Goal: Find specific page/section: Find specific page/section

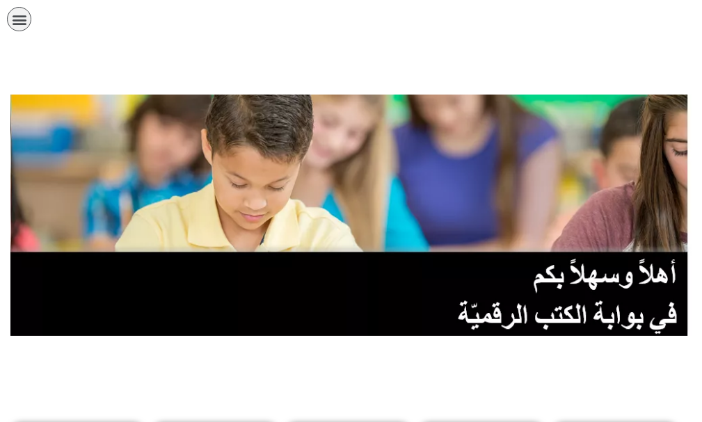
scroll to position [209, 0]
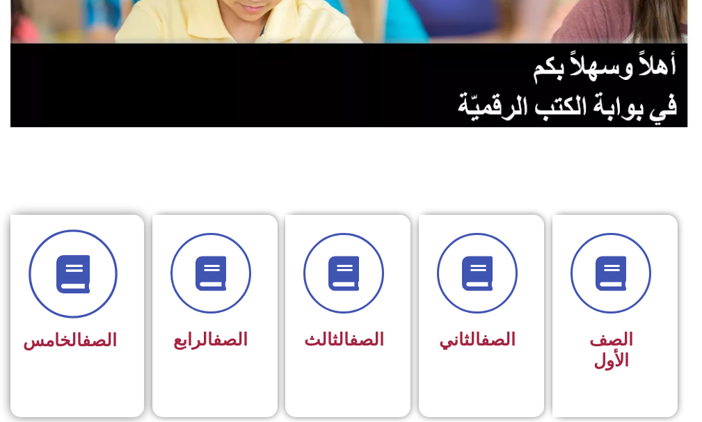
click at [63, 257] on icon at bounding box center [73, 274] width 38 height 38
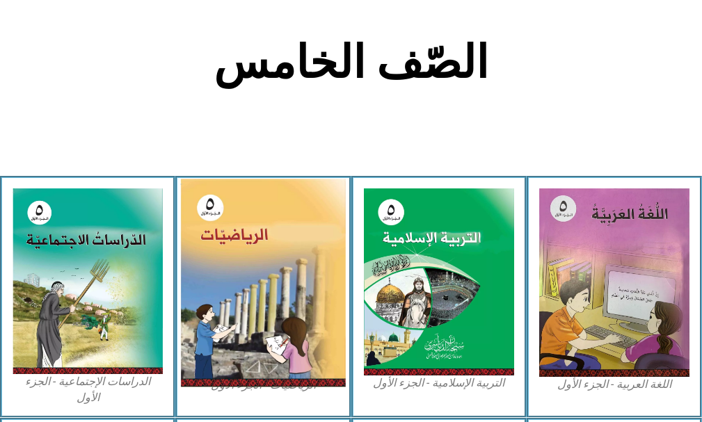
scroll to position [417, 0]
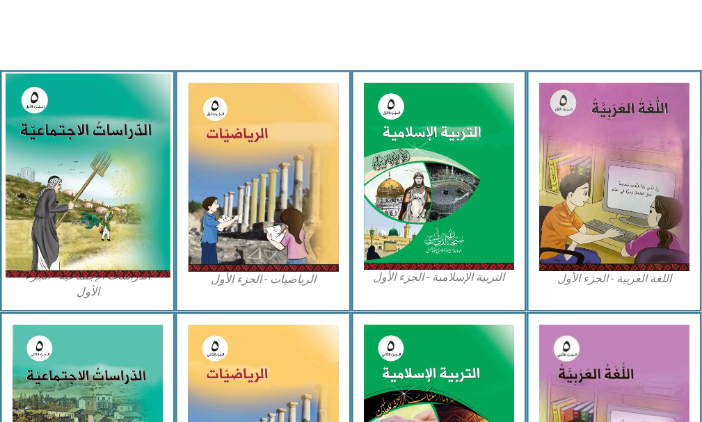
click at [130, 240] on img at bounding box center [88, 176] width 166 height 204
click at [122, 223] on img at bounding box center [88, 176] width 166 height 204
click at [122, 222] on img at bounding box center [88, 176] width 166 height 204
click at [120, 180] on img at bounding box center [88, 176] width 166 height 204
drag, startPoint x: 115, startPoint y: 179, endPoint x: 106, endPoint y: 174, distance: 10.9
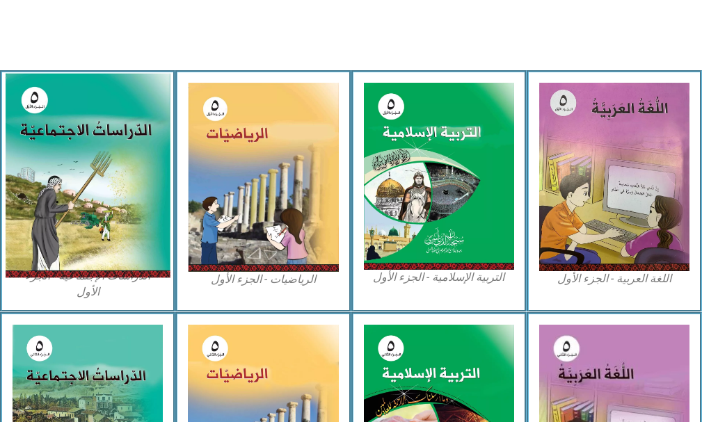
click at [106, 174] on img at bounding box center [88, 176] width 166 height 204
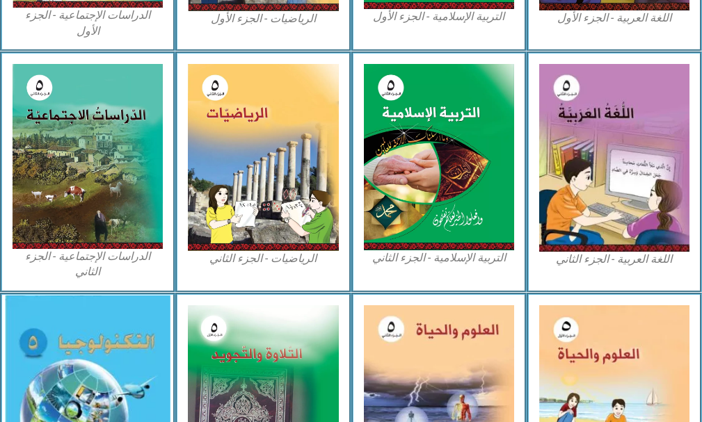
scroll to position [833, 0]
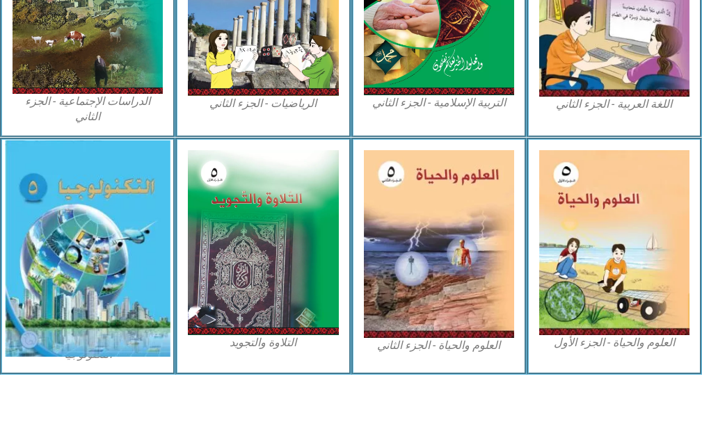
click at [161, 284] on img at bounding box center [88, 248] width 166 height 217
drag, startPoint x: 160, startPoint y: 284, endPoint x: 167, endPoint y: 291, distance: 9.4
click at [160, 286] on img at bounding box center [88, 248] width 166 height 217
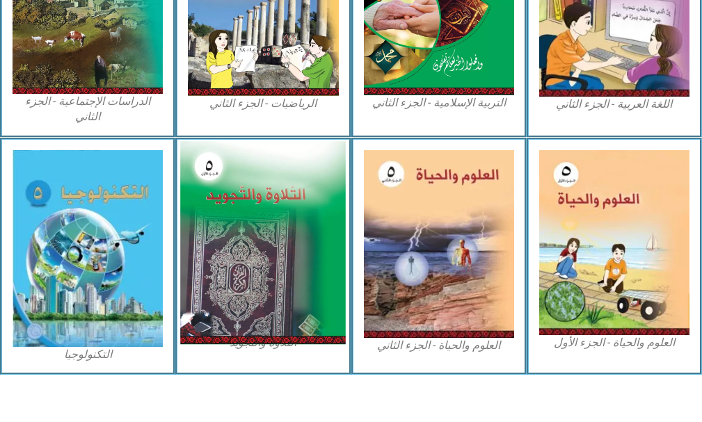
drag, startPoint x: 300, startPoint y: 225, endPoint x: 287, endPoint y: 225, distance: 12.5
click at [299, 225] on img at bounding box center [263, 242] width 166 height 204
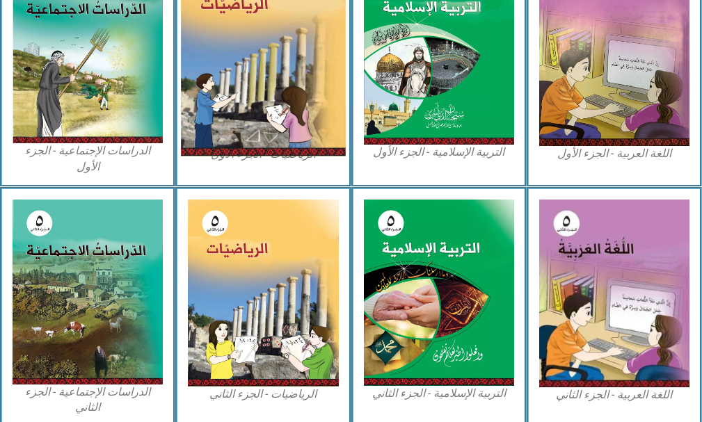
scroll to position [207, 0]
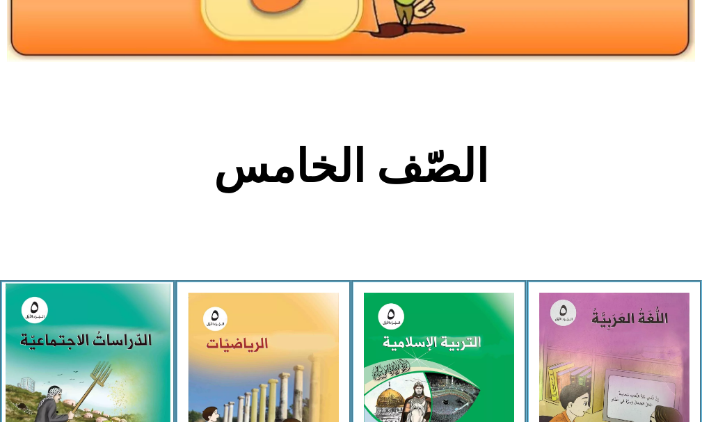
click at [127, 369] on img at bounding box center [88, 386] width 166 height 204
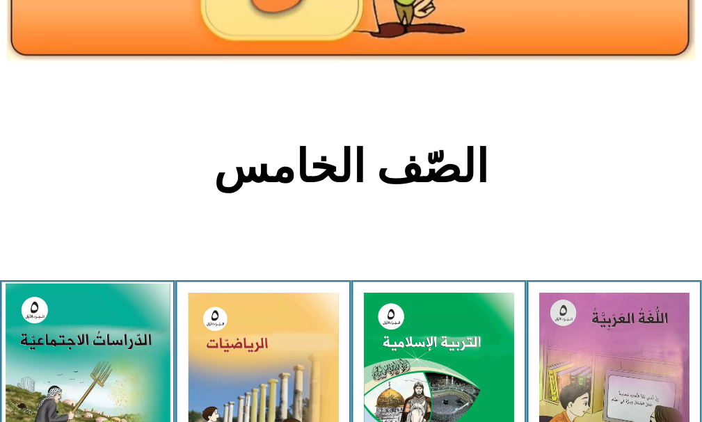
click at [126, 369] on img at bounding box center [88, 386] width 166 height 204
drag, startPoint x: 99, startPoint y: 361, endPoint x: 81, endPoint y: 356, distance: 19.4
click at [55, 350] on img at bounding box center [88, 386] width 166 height 204
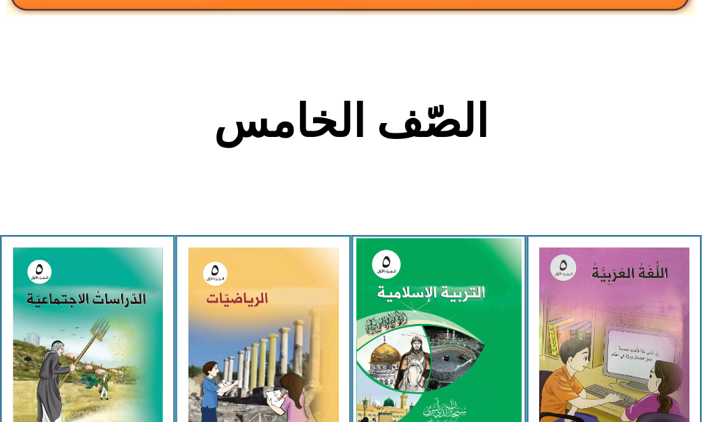
scroll to position [277, 0]
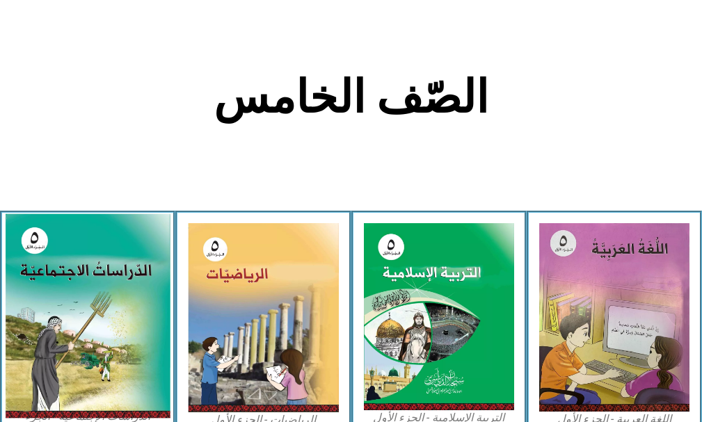
click at [42, 268] on img at bounding box center [88, 316] width 166 height 204
click at [41, 267] on img at bounding box center [88, 316] width 166 height 204
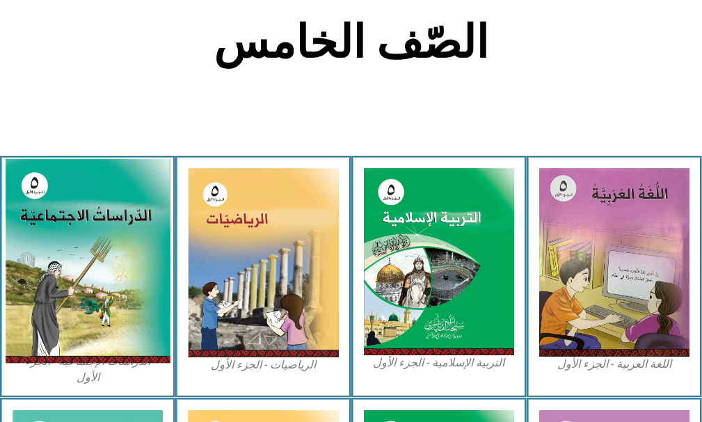
scroll to position [416, 0]
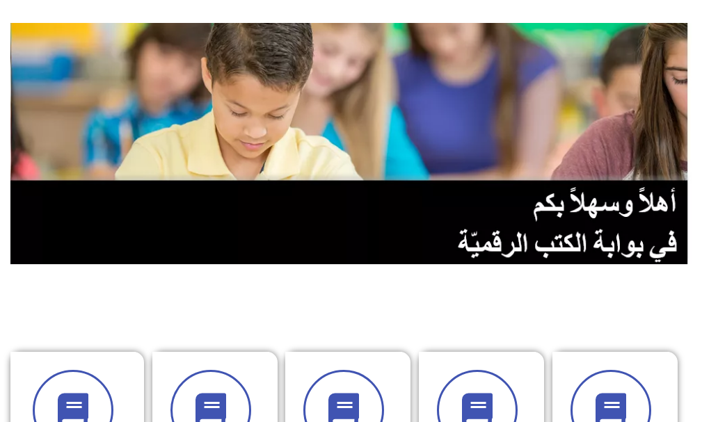
scroll to position [209, 0]
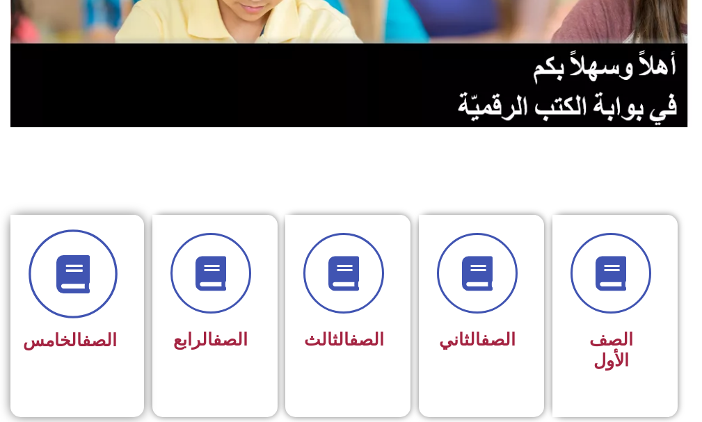
click at [106, 288] on span at bounding box center [73, 274] width 89 height 89
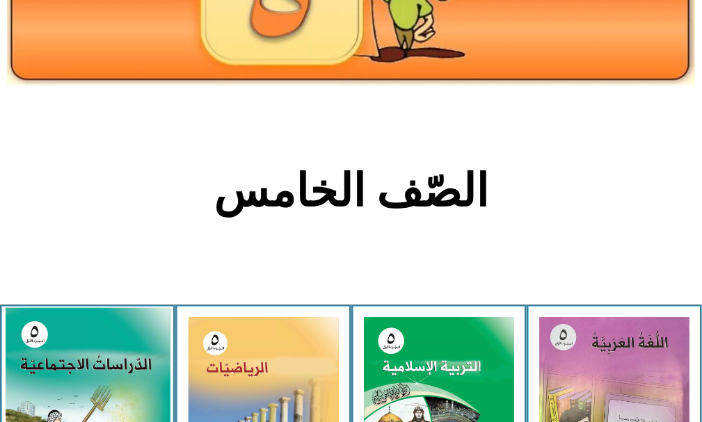
scroll to position [209, 0]
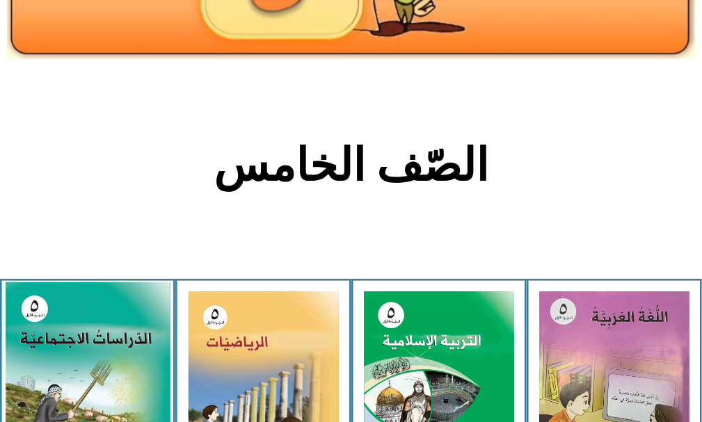
click at [88, 351] on img at bounding box center [88, 384] width 166 height 204
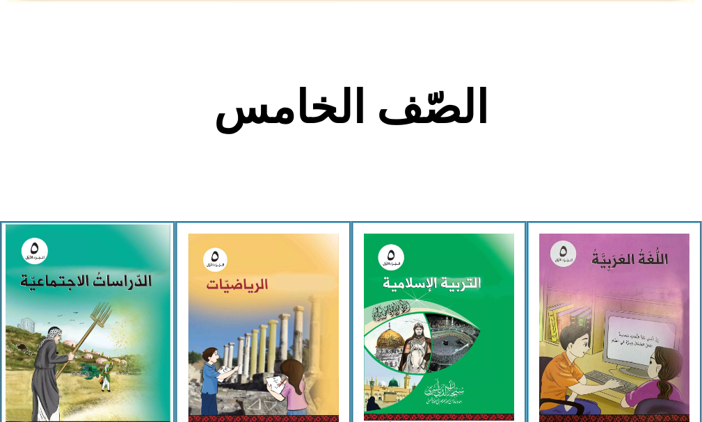
scroll to position [278, 0]
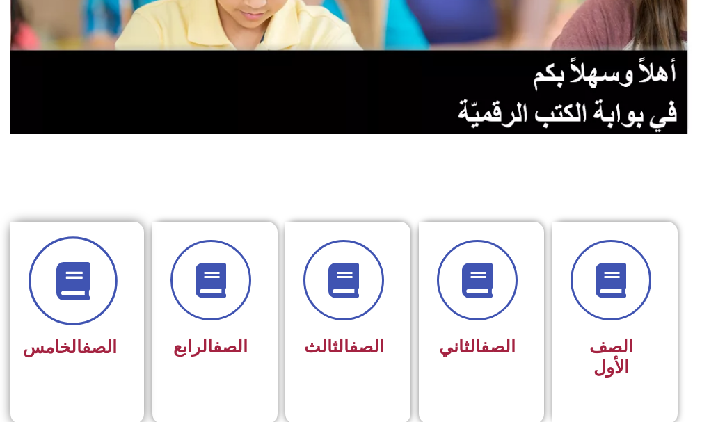
scroll to position [209, 0]
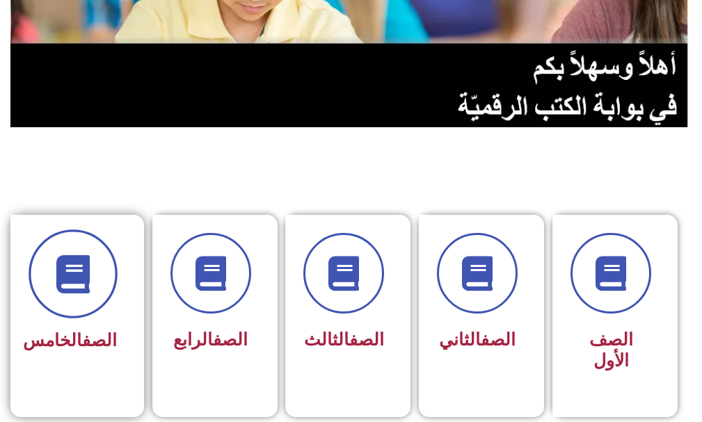
click at [81, 296] on span at bounding box center [73, 274] width 89 height 89
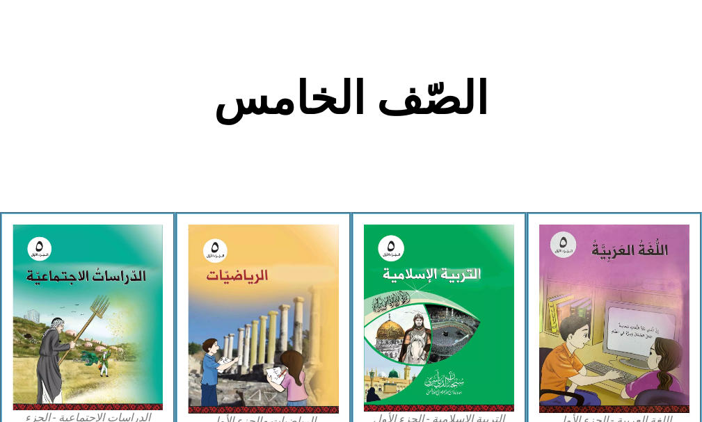
scroll to position [278, 0]
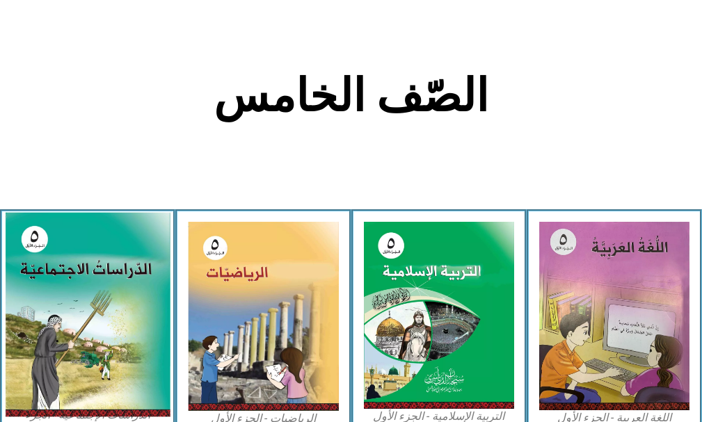
click at [82, 288] on img at bounding box center [88, 315] width 166 height 204
click at [50, 348] on img at bounding box center [88, 315] width 166 height 204
click at [49, 348] on img at bounding box center [88, 315] width 166 height 204
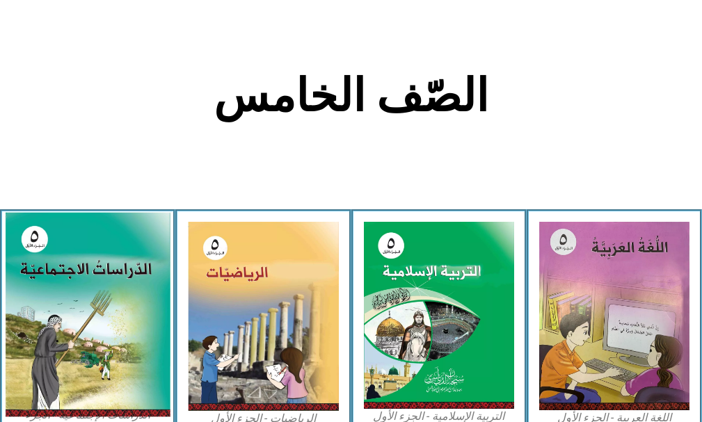
click at [86, 332] on img at bounding box center [88, 315] width 166 height 204
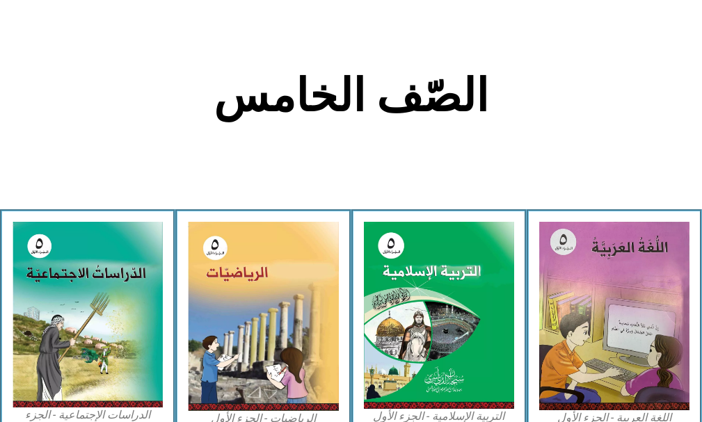
drag, startPoint x: 86, startPoint y: 332, endPoint x: 0, endPoint y: 246, distance: 121.5
click at [76, 322] on img at bounding box center [88, 315] width 150 height 186
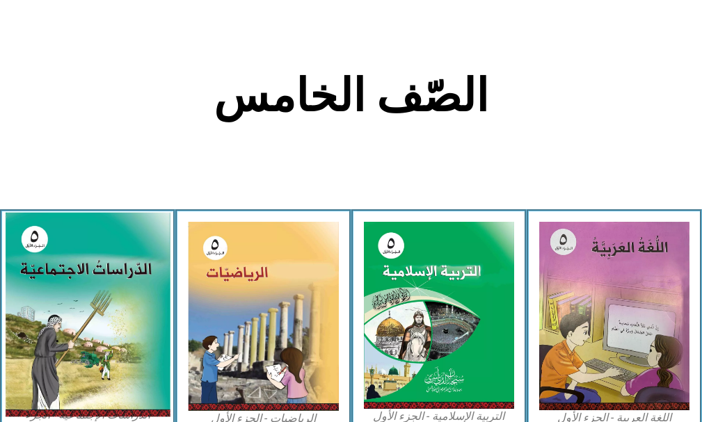
click at [97, 314] on img at bounding box center [88, 315] width 166 height 204
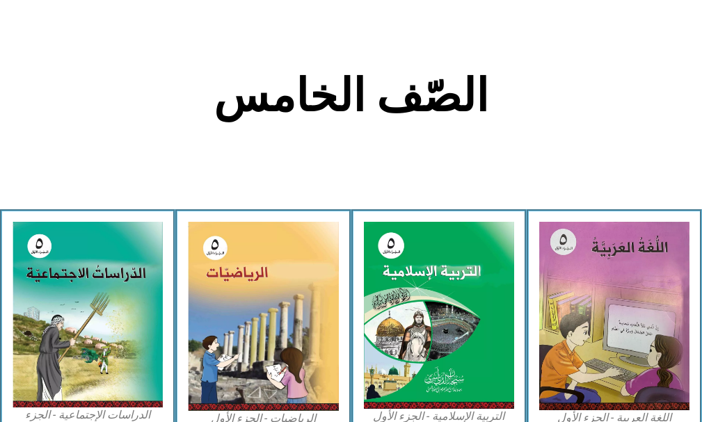
drag, startPoint x: 97, startPoint y: 314, endPoint x: 0, endPoint y: 421, distance: 144.8
click at [0, 372] on div "الدراسات الإجتماعية - الجزء الأول​" at bounding box center [87, 330] width 175 height 242
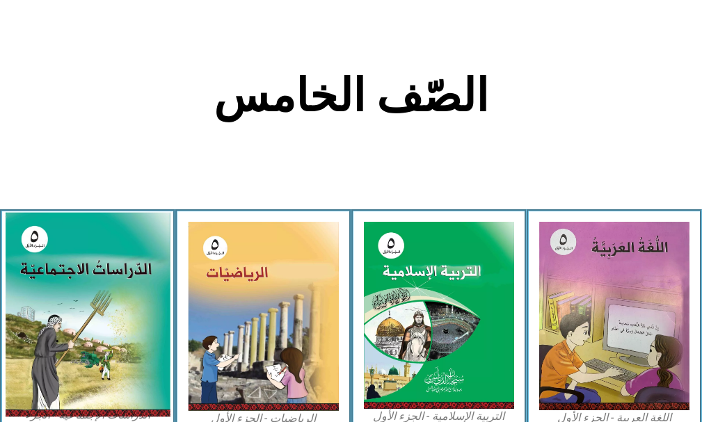
click at [59, 310] on img at bounding box center [88, 315] width 166 height 204
click at [59, 314] on img at bounding box center [88, 315] width 166 height 204
click at [54, 322] on img at bounding box center [88, 315] width 166 height 204
